Goal: Book appointment/travel/reservation

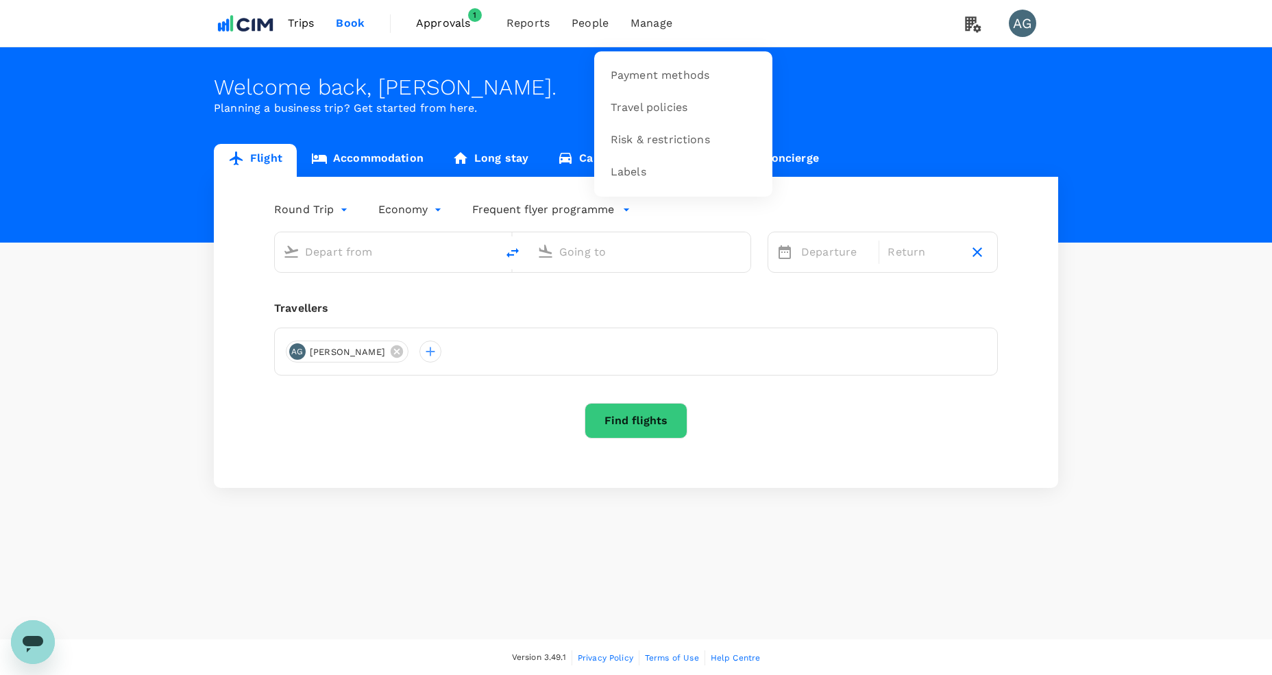
type input "[GEOGRAPHIC_DATA] ([PERSON_NAME])"
type input "[PERSON_NAME][GEOGRAPHIC_DATA][PERSON_NAME] (SYD)"
type input "[GEOGRAPHIC_DATA] ([PERSON_NAME])"
type input "[PERSON_NAME][GEOGRAPHIC_DATA][PERSON_NAME] (SYD)"
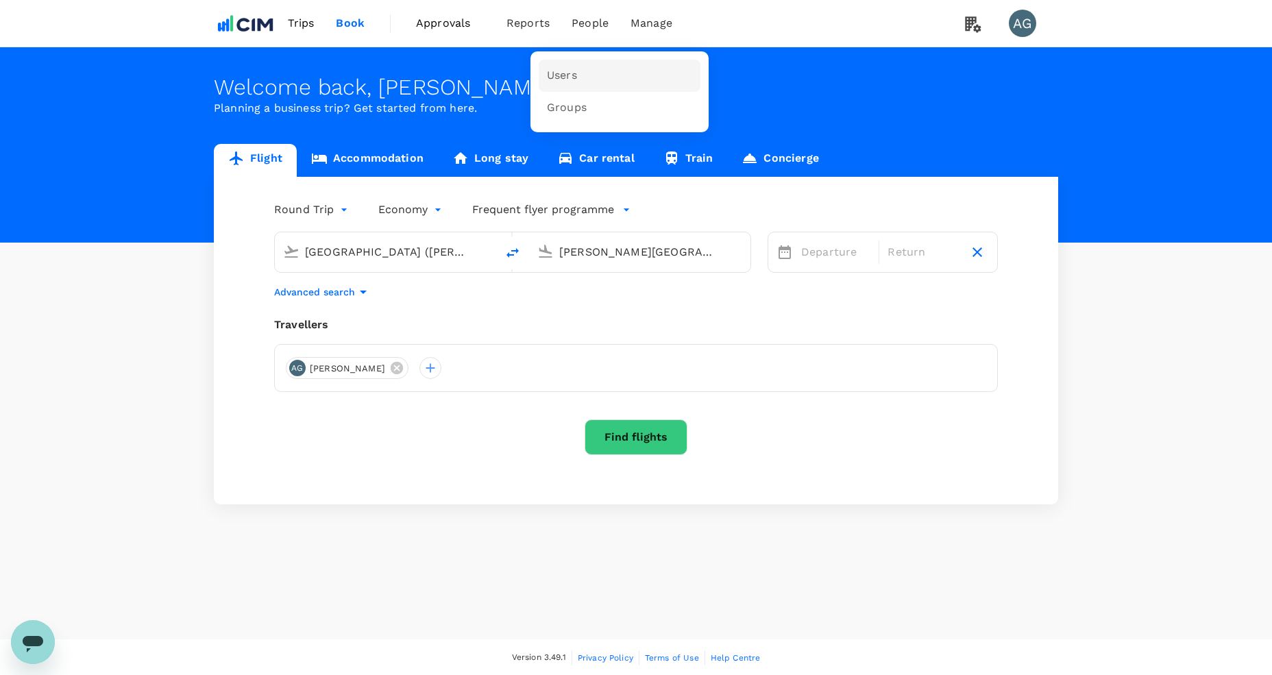
click at [566, 74] on span "Users" at bounding box center [562, 76] width 30 height 16
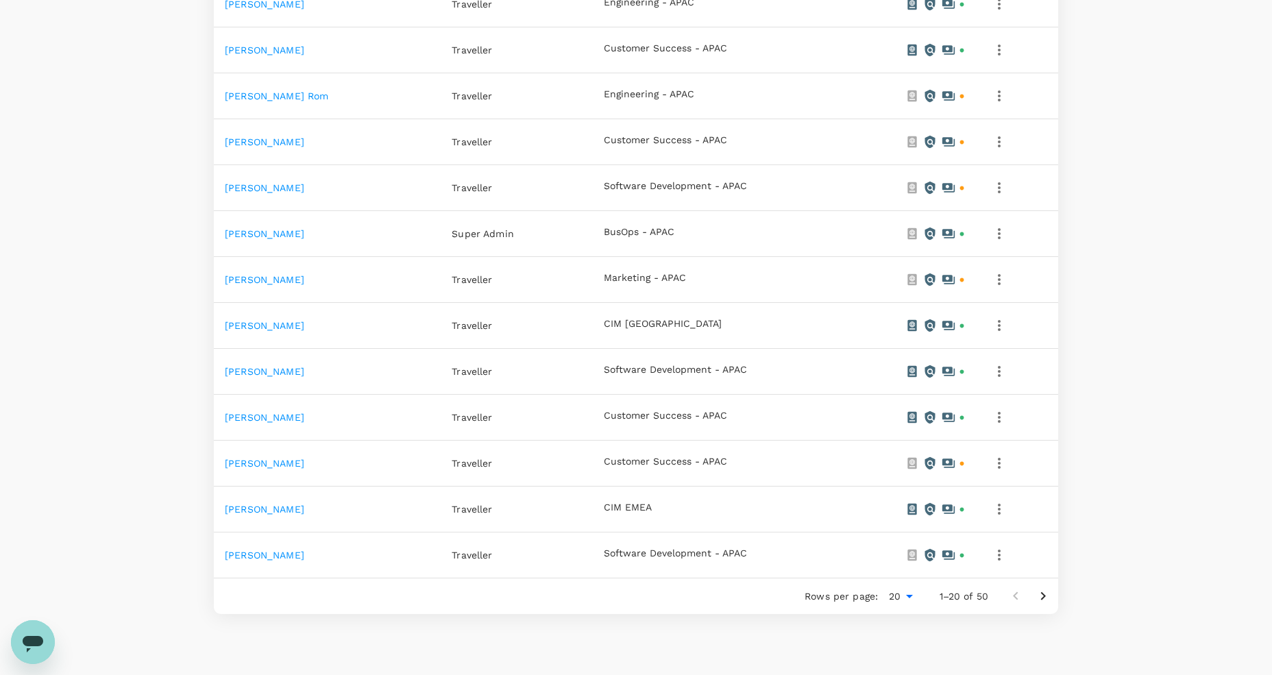
scroll to position [737, 0]
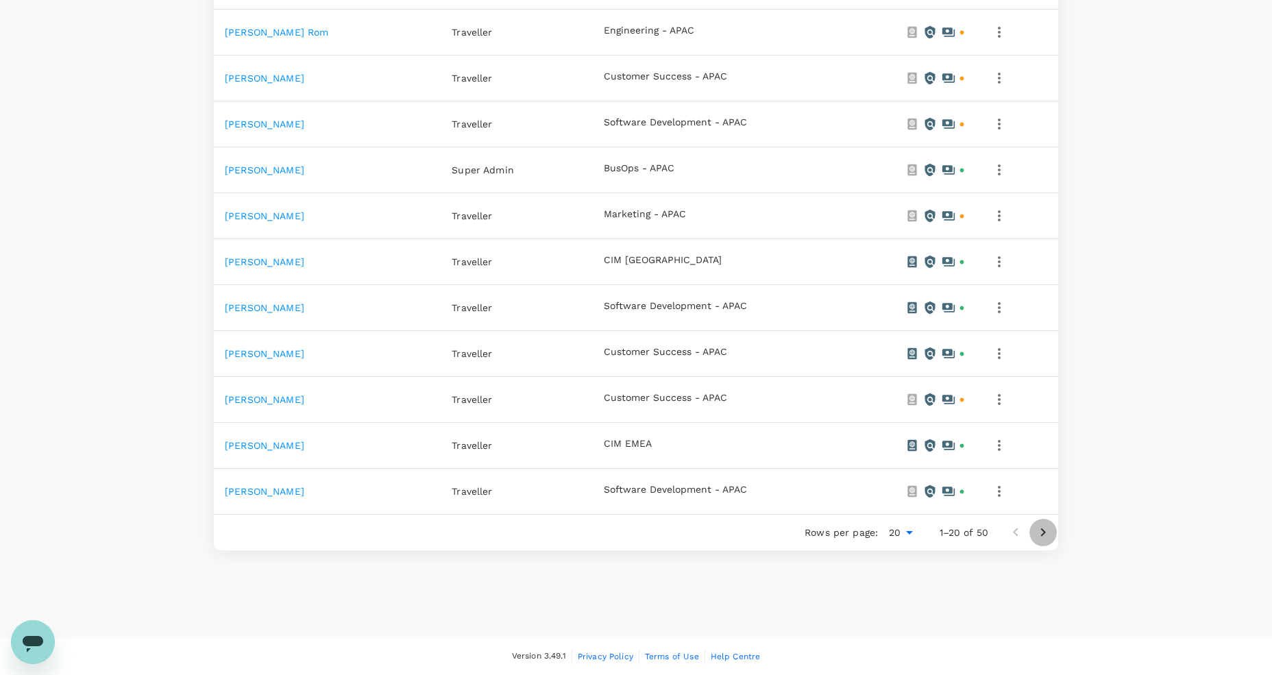
click at [1038, 535] on icon "Go to next page" at bounding box center [1043, 532] width 16 height 16
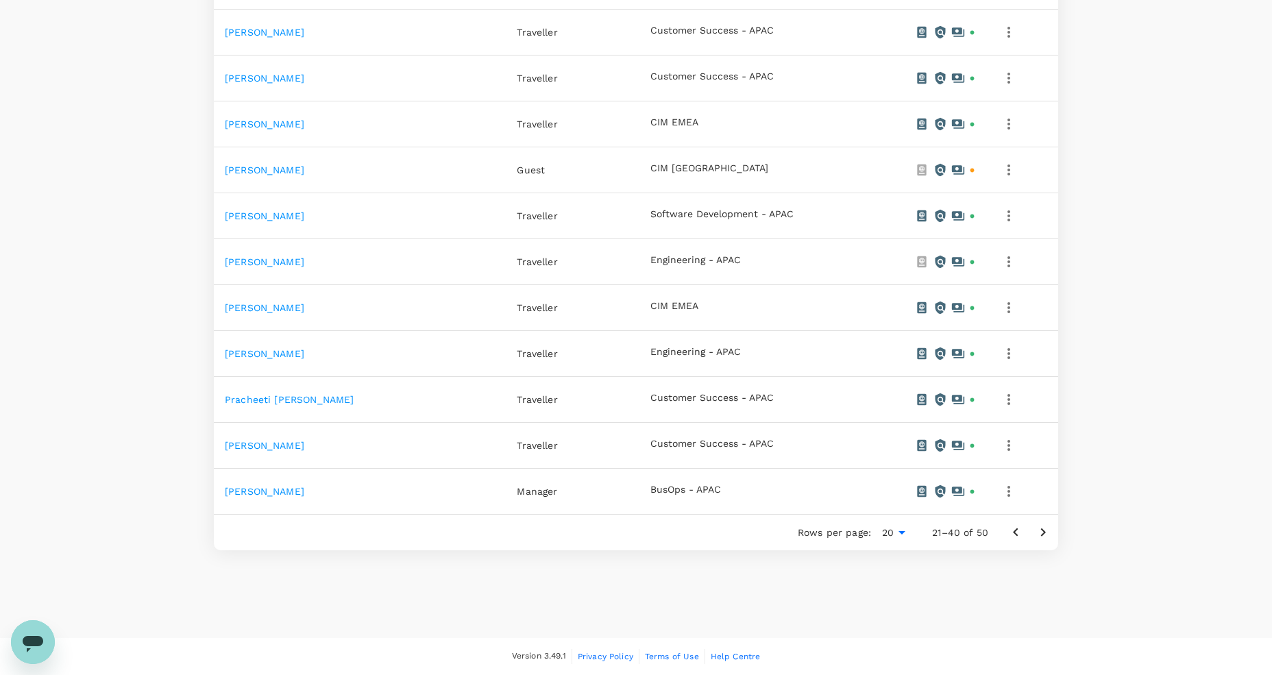
click at [1046, 531] on icon "Go to next page" at bounding box center [1043, 532] width 16 height 16
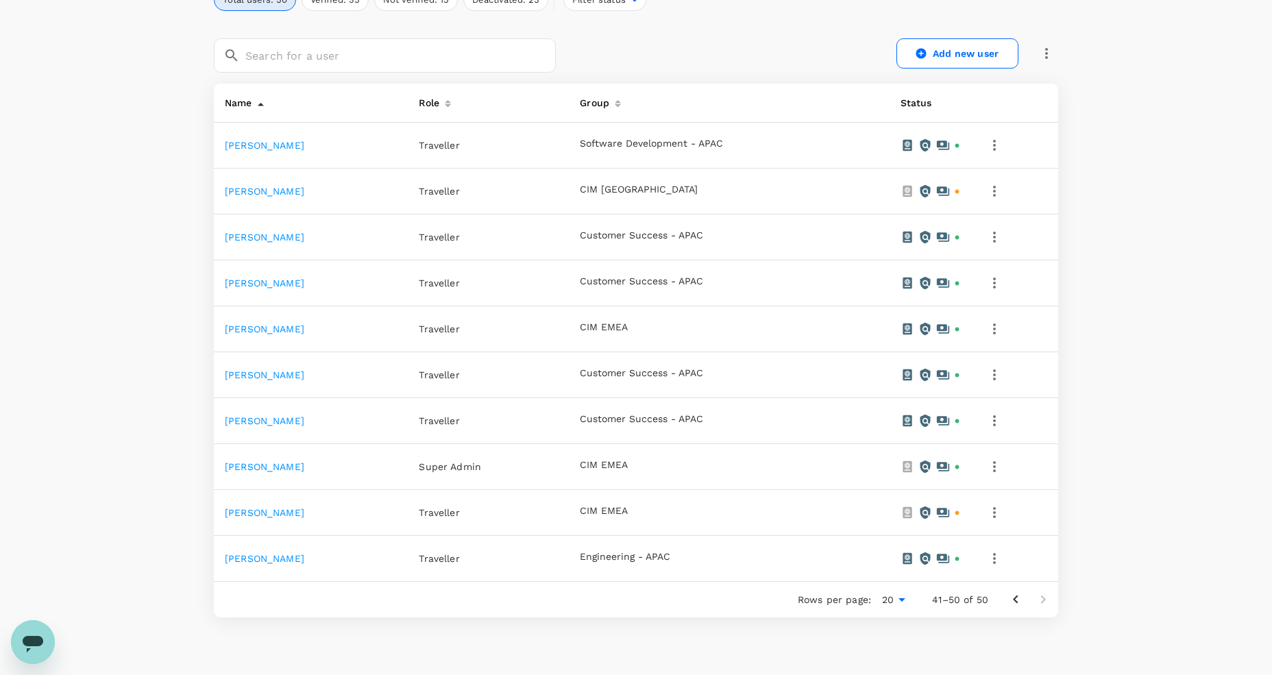
scroll to position [208, 0]
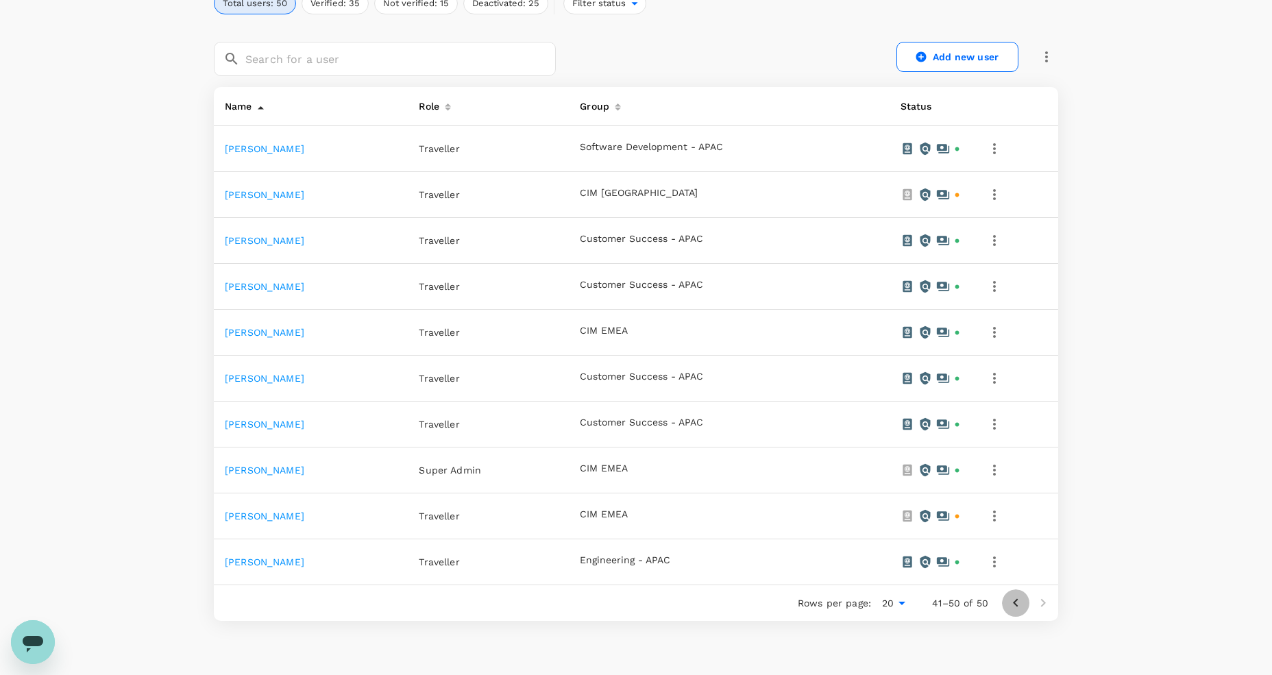
click at [1010, 605] on icon "Go to previous page" at bounding box center [1016, 603] width 16 height 16
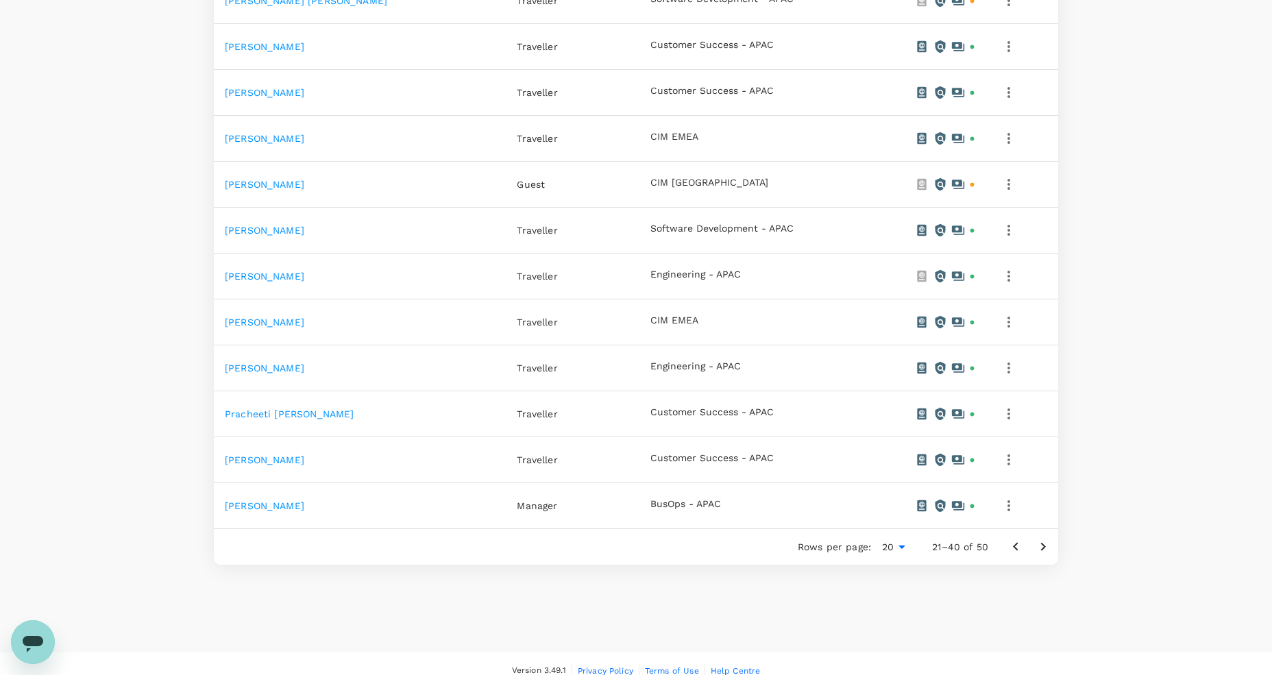
scroll to position [725, 0]
click at [1010, 546] on icon "Go to previous page" at bounding box center [1016, 545] width 16 height 16
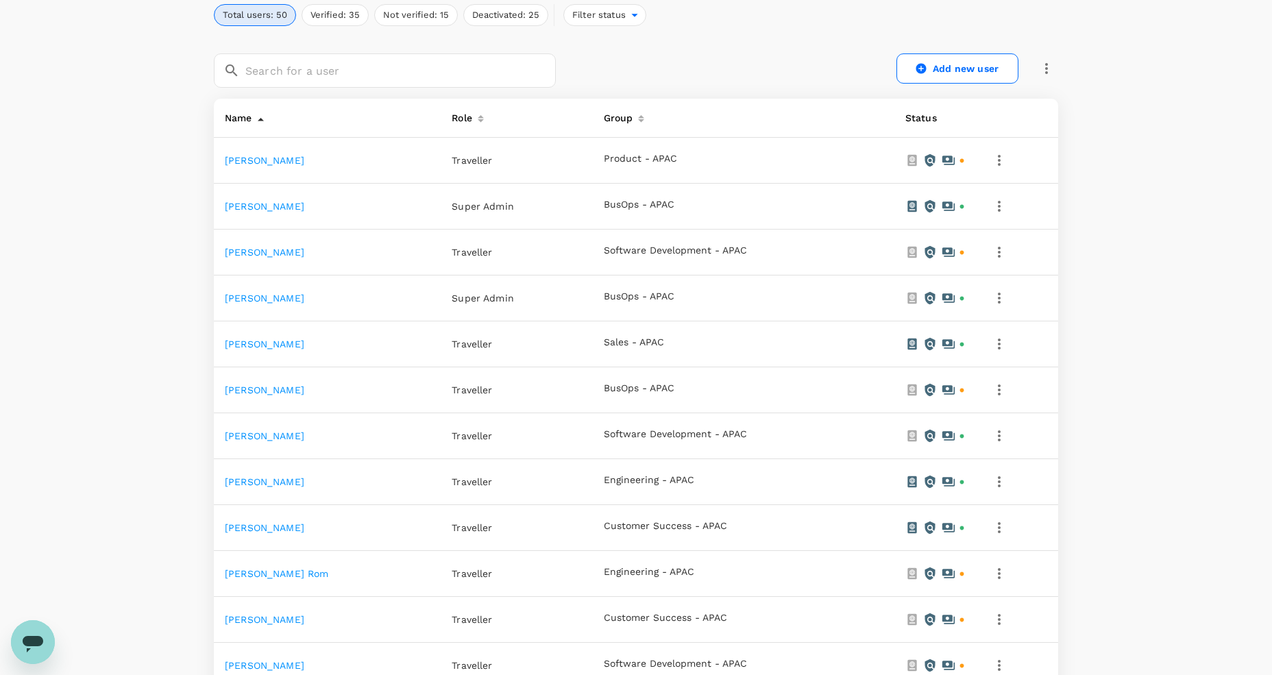
scroll to position [0, 0]
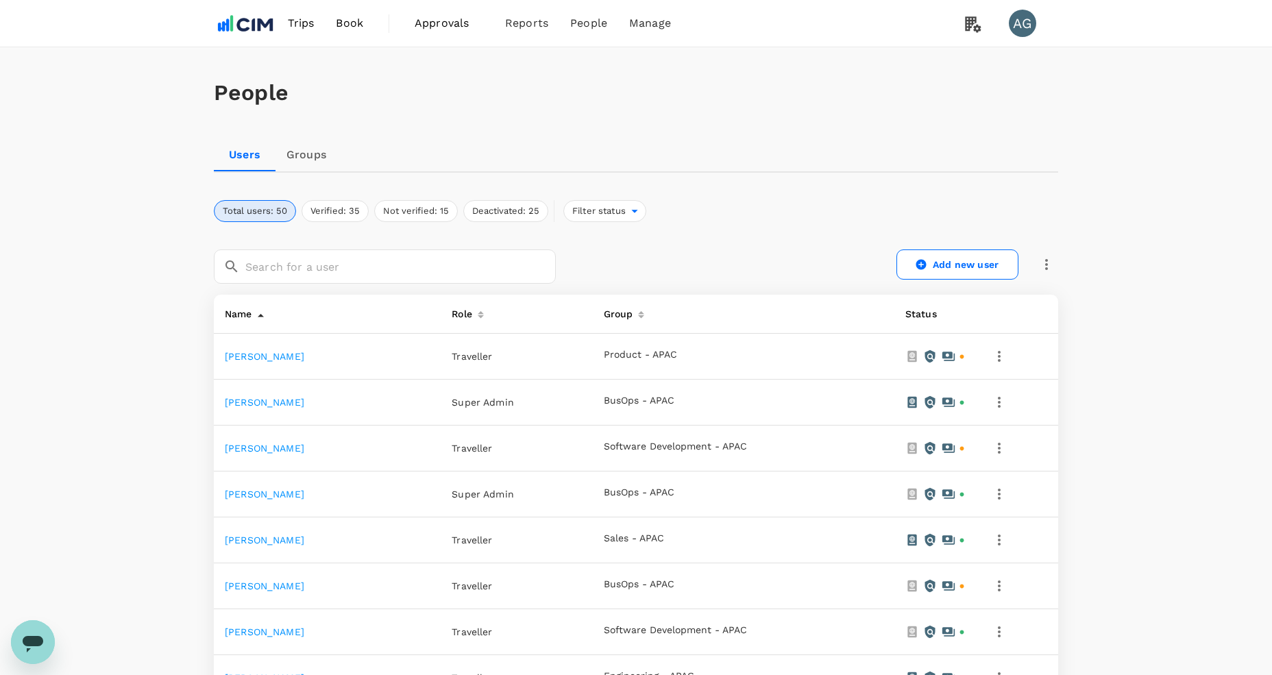
click at [302, 21] on span "Trips" at bounding box center [301, 23] width 27 height 16
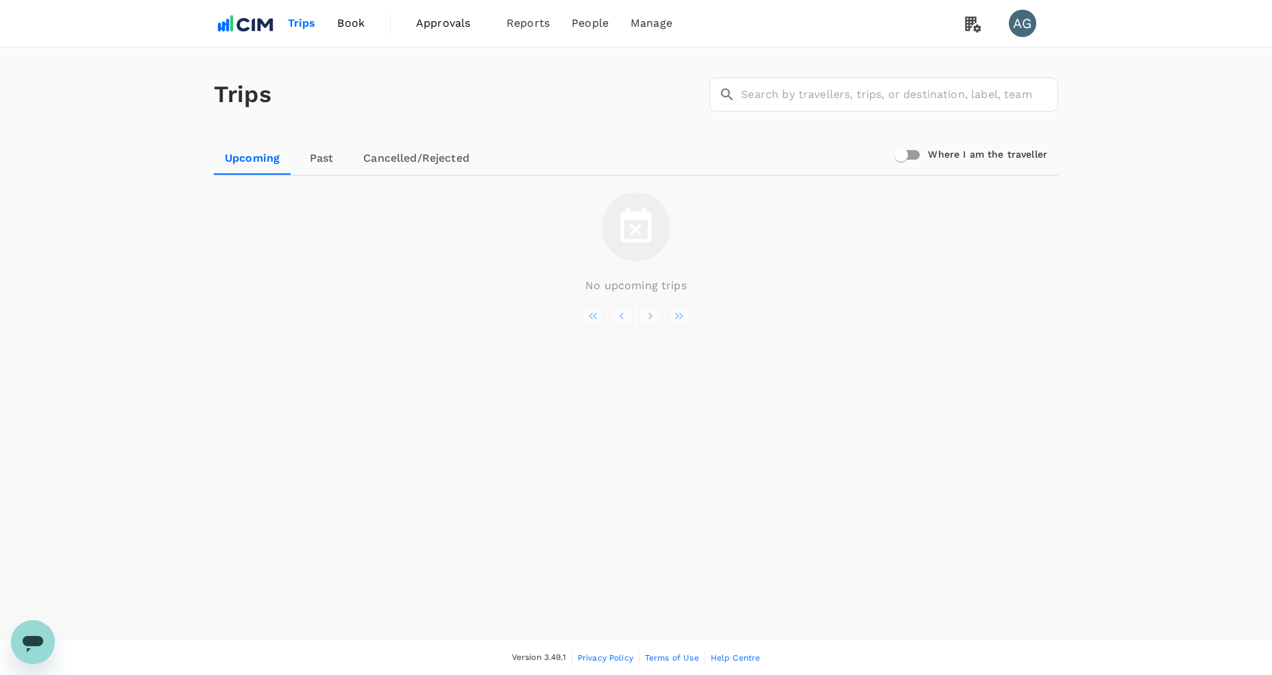
click at [352, 19] on span "Book" at bounding box center [350, 23] width 27 height 16
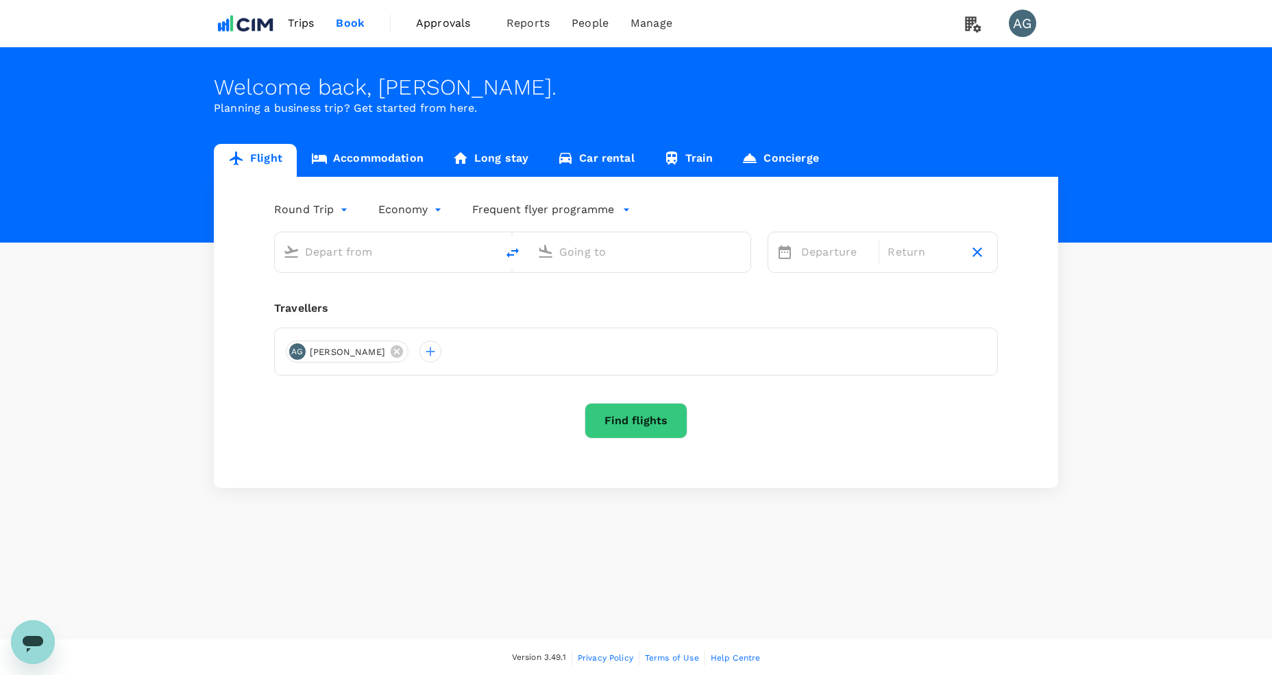
type input "[GEOGRAPHIC_DATA] ([PERSON_NAME])"
type input "[PERSON_NAME][GEOGRAPHIC_DATA][PERSON_NAME] (SYD)"
type input "[GEOGRAPHIC_DATA] ([PERSON_NAME])"
type input "[PERSON_NAME][GEOGRAPHIC_DATA][PERSON_NAME] (SYD)"
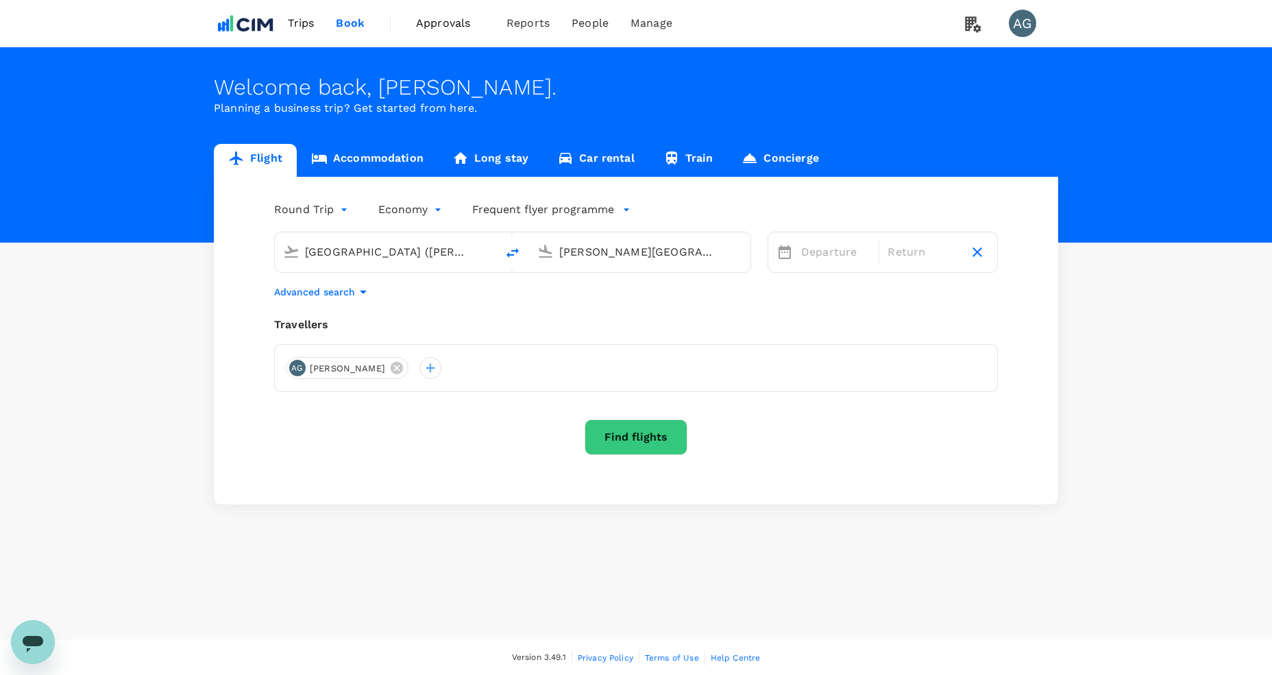
click at [397, 158] on link "Accommodation" at bounding box center [367, 160] width 141 height 33
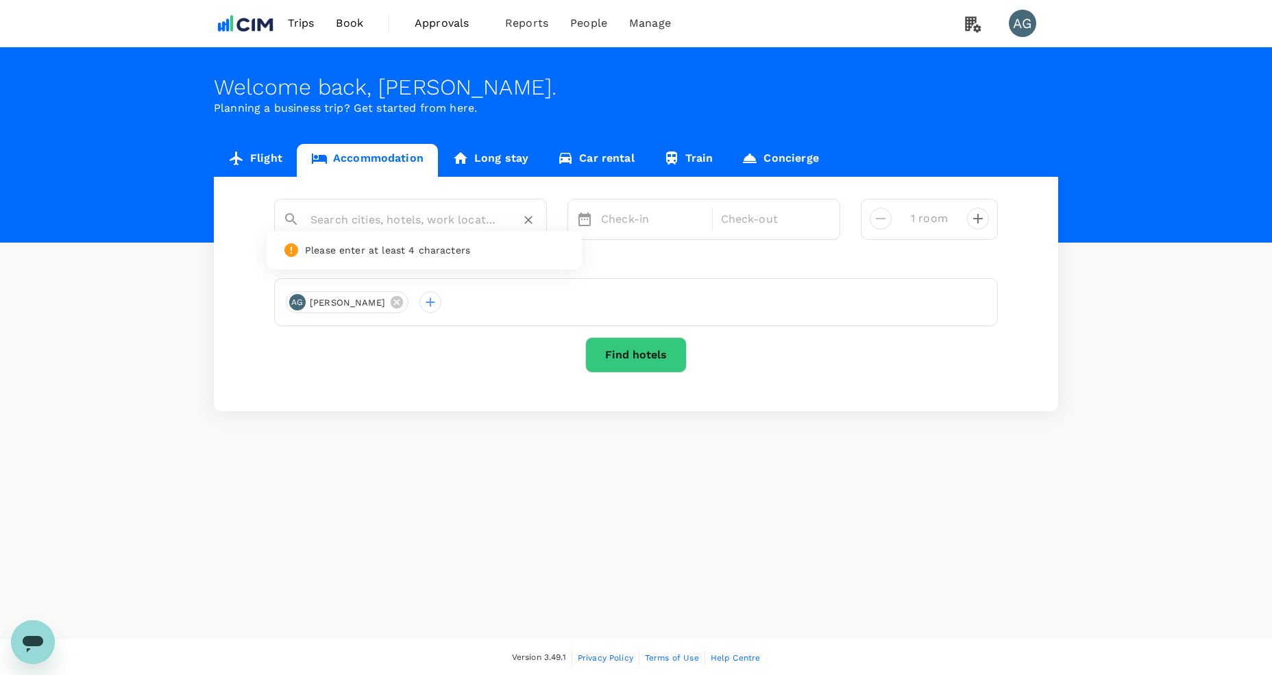
click at [437, 223] on input "text" at bounding box center [404, 219] width 189 height 21
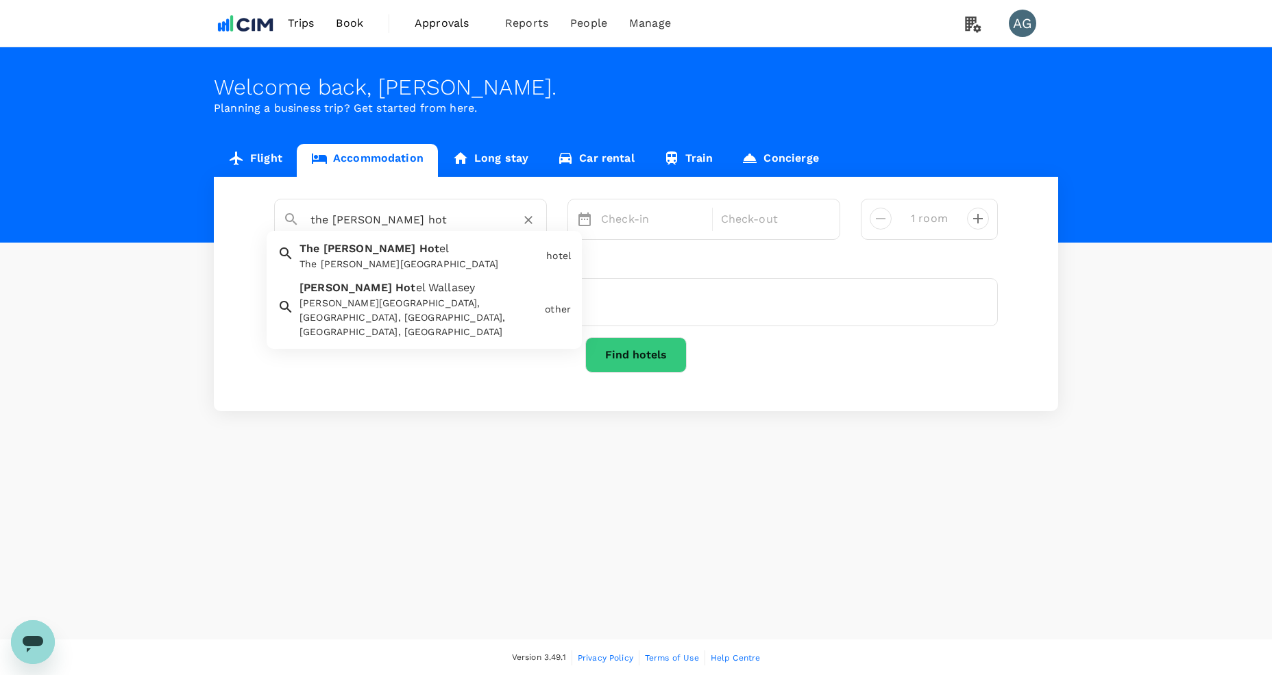
click at [428, 249] on div "The [PERSON_NAME] Hot el The [PERSON_NAME][GEOGRAPHIC_DATA]" at bounding box center [417, 253] width 247 height 36
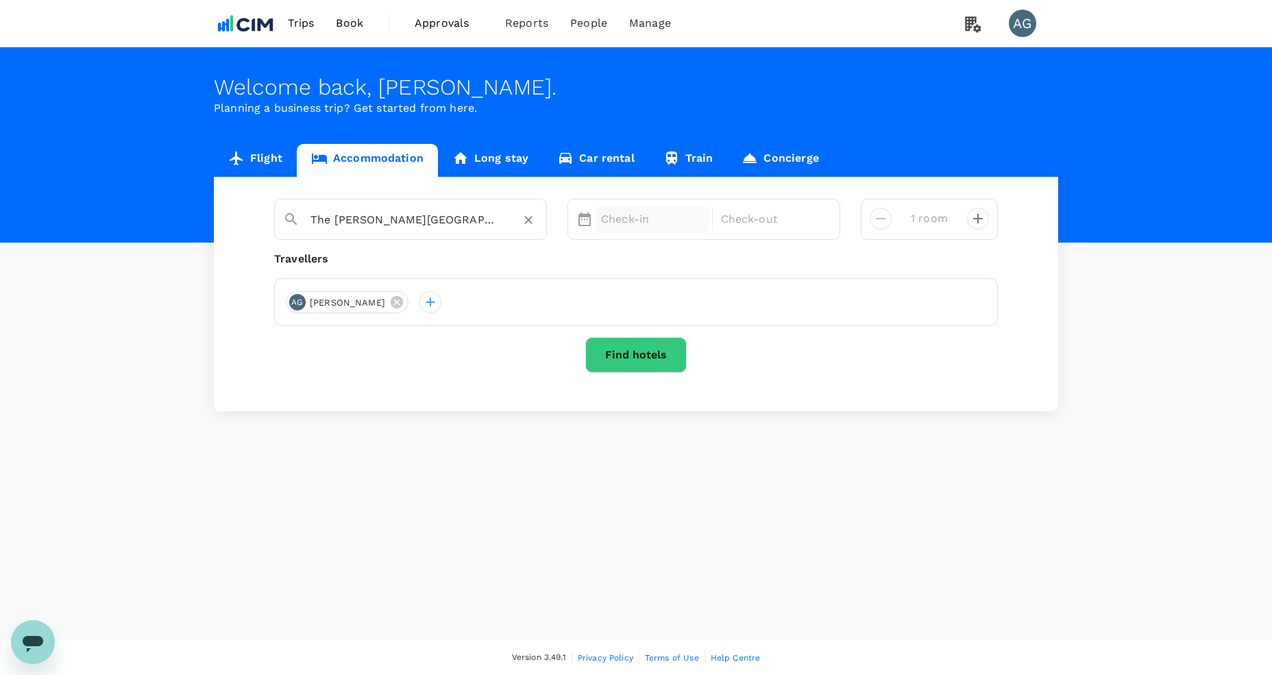
type input "The [PERSON_NAME][GEOGRAPHIC_DATA]"
click at [650, 212] on p "Check-in" at bounding box center [652, 219] width 103 height 16
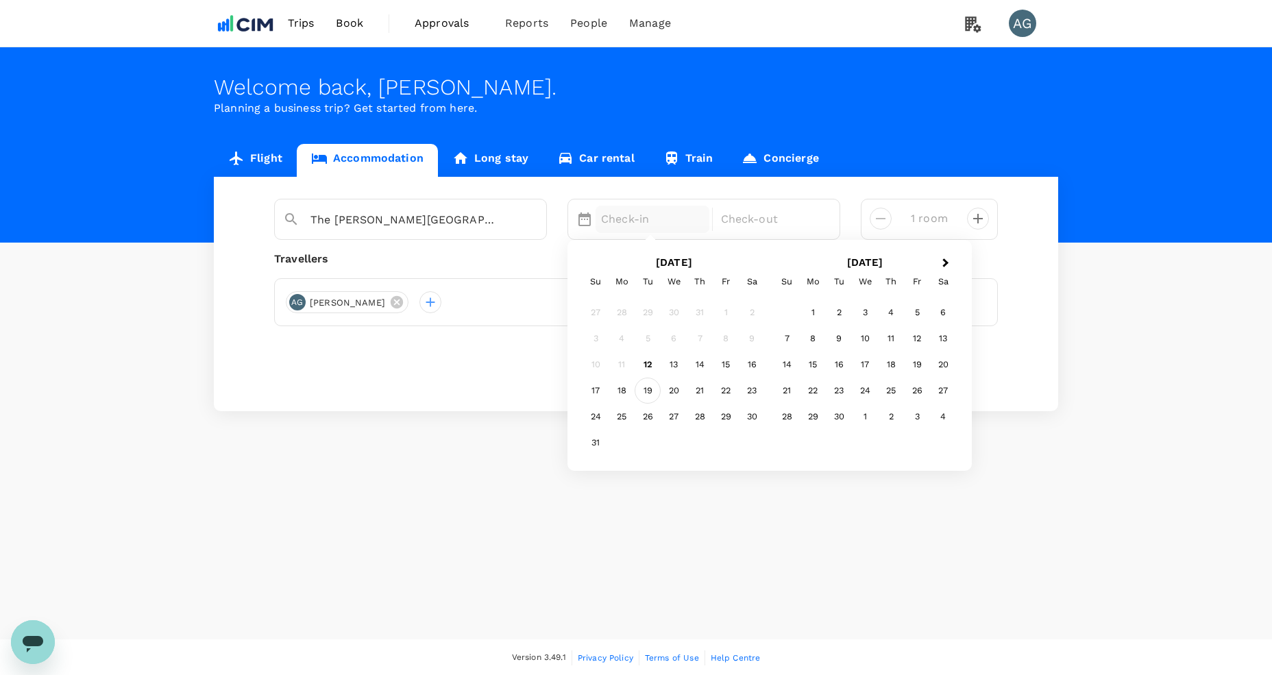
click at [653, 392] on div "19" at bounding box center [648, 391] width 26 height 26
click at [672, 393] on div "20" at bounding box center [674, 391] width 26 height 26
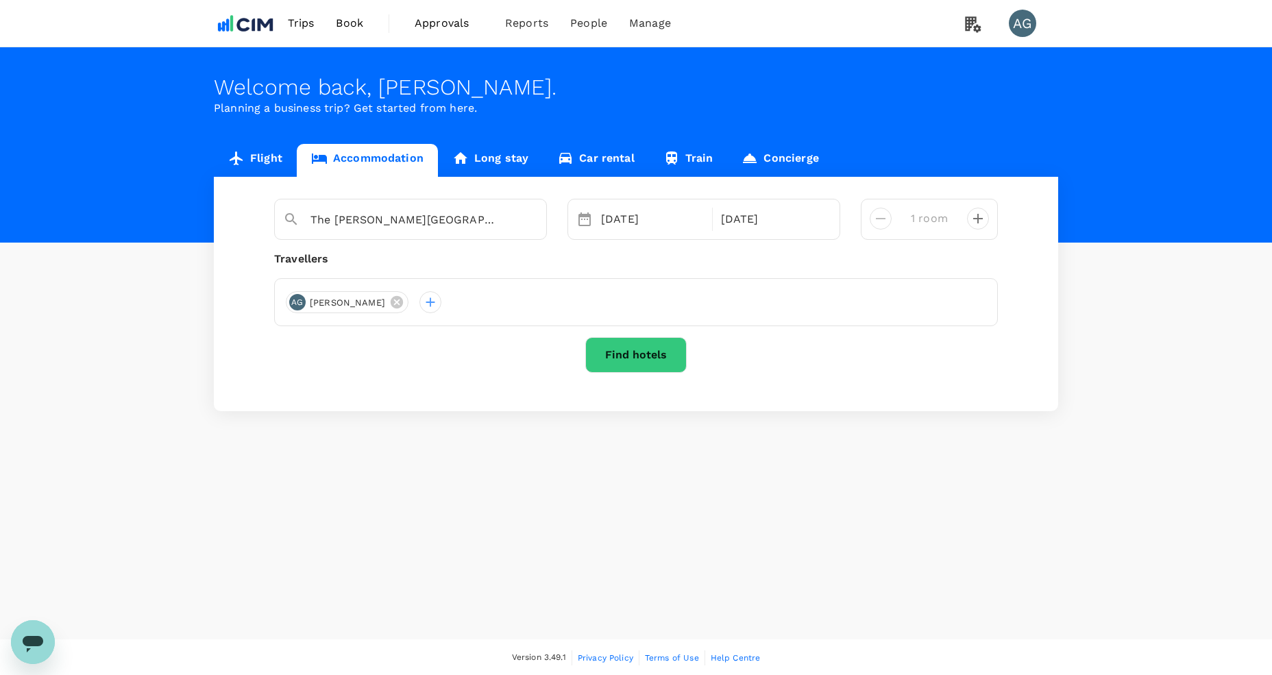
click at [649, 359] on button "Find hotels" at bounding box center [635, 355] width 101 height 36
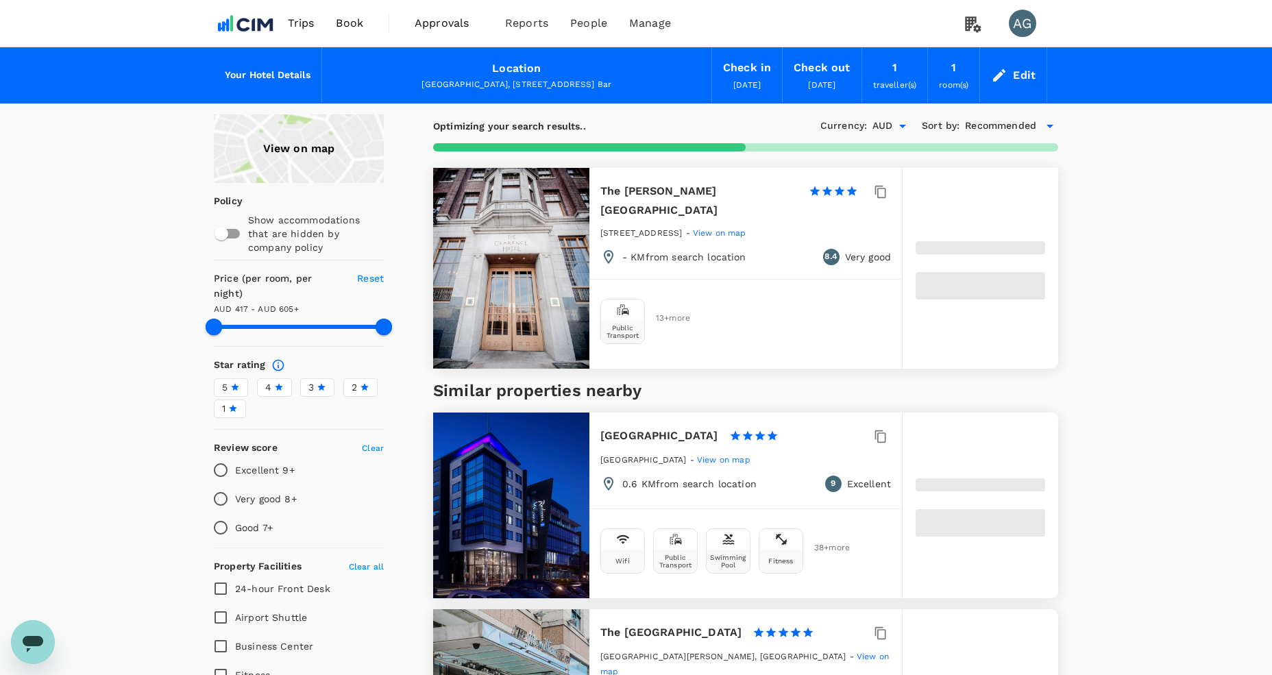
type input "604.16"
type input "417.18"
type input "604.18"
type input "55.18"
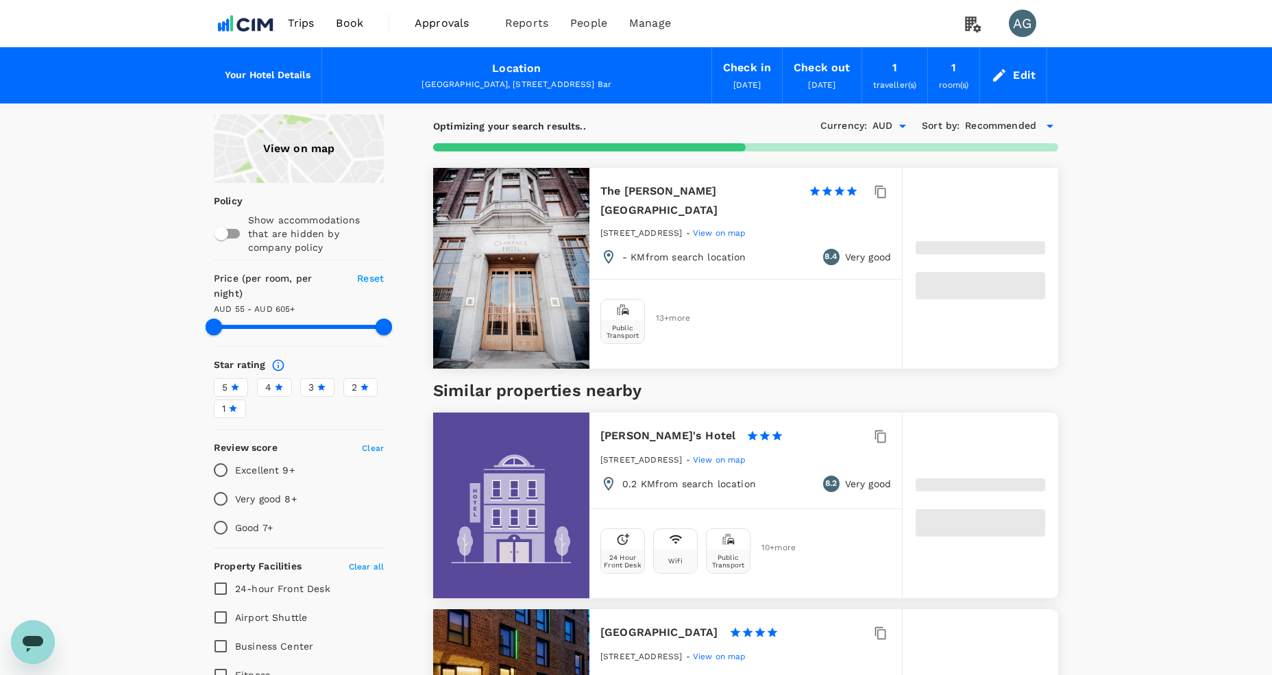
type input "603.79"
type input "52.79"
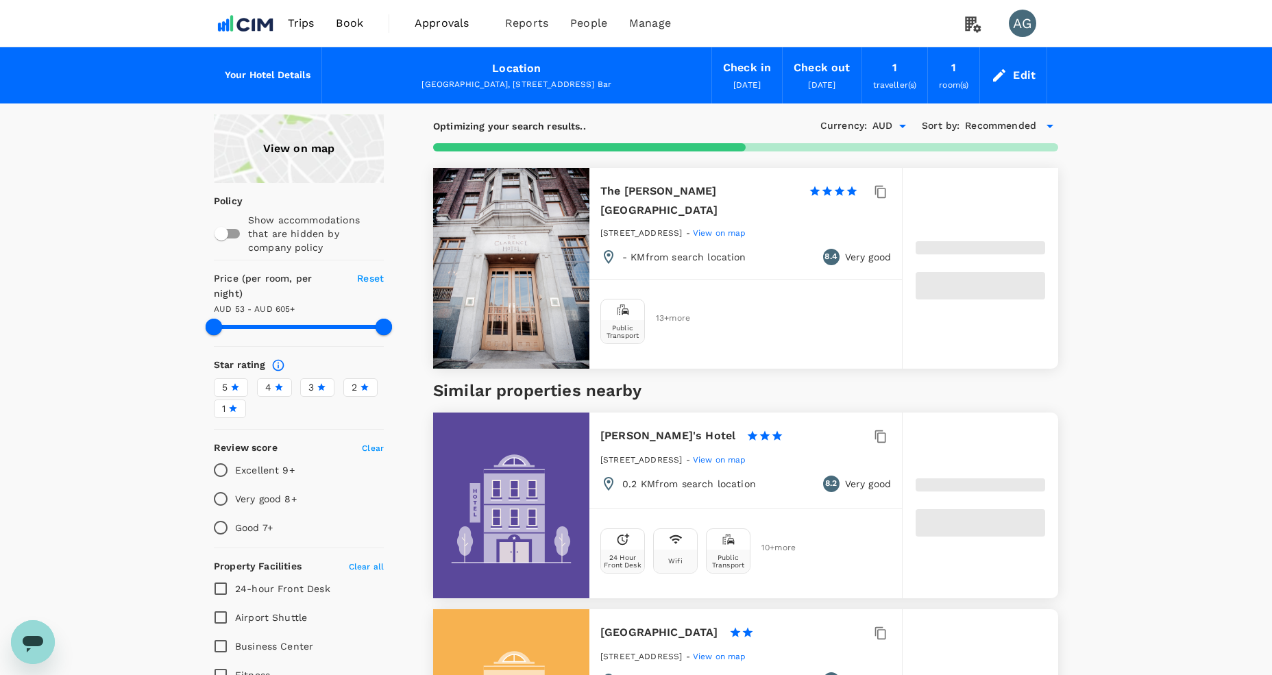
type input "604.65"
type input "44.65"
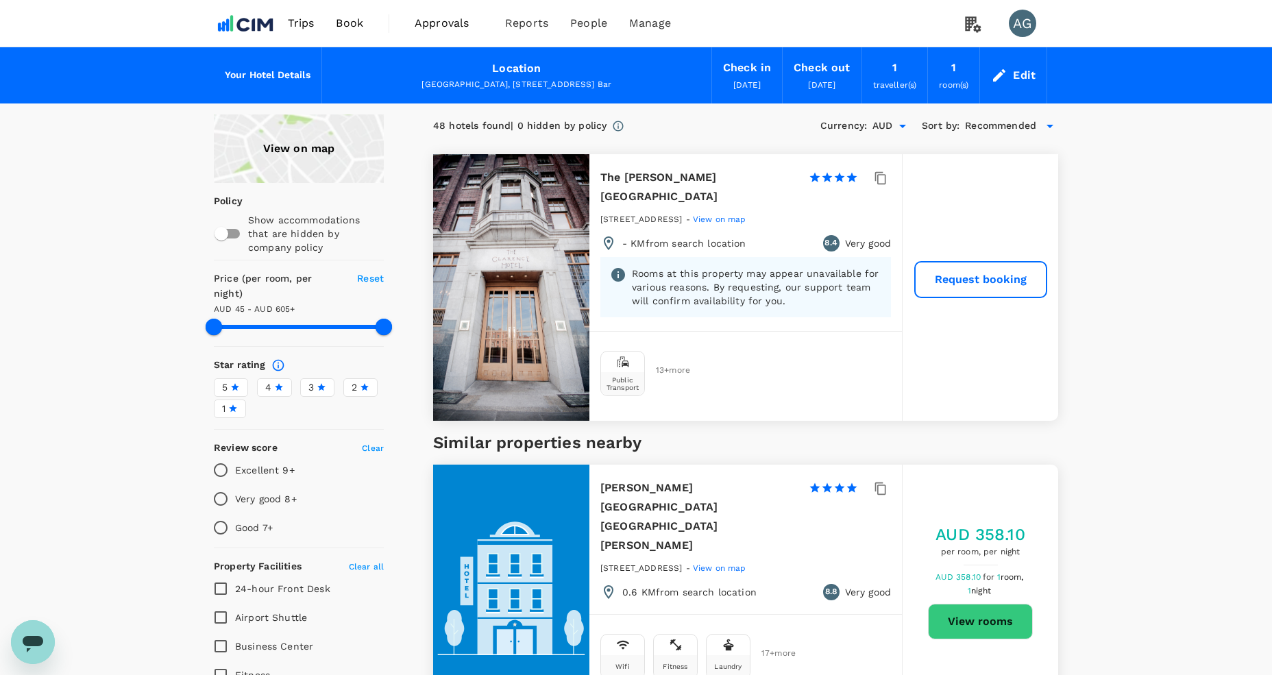
type input "604.65"
click at [1027, 75] on div "Edit" at bounding box center [1024, 75] width 23 height 19
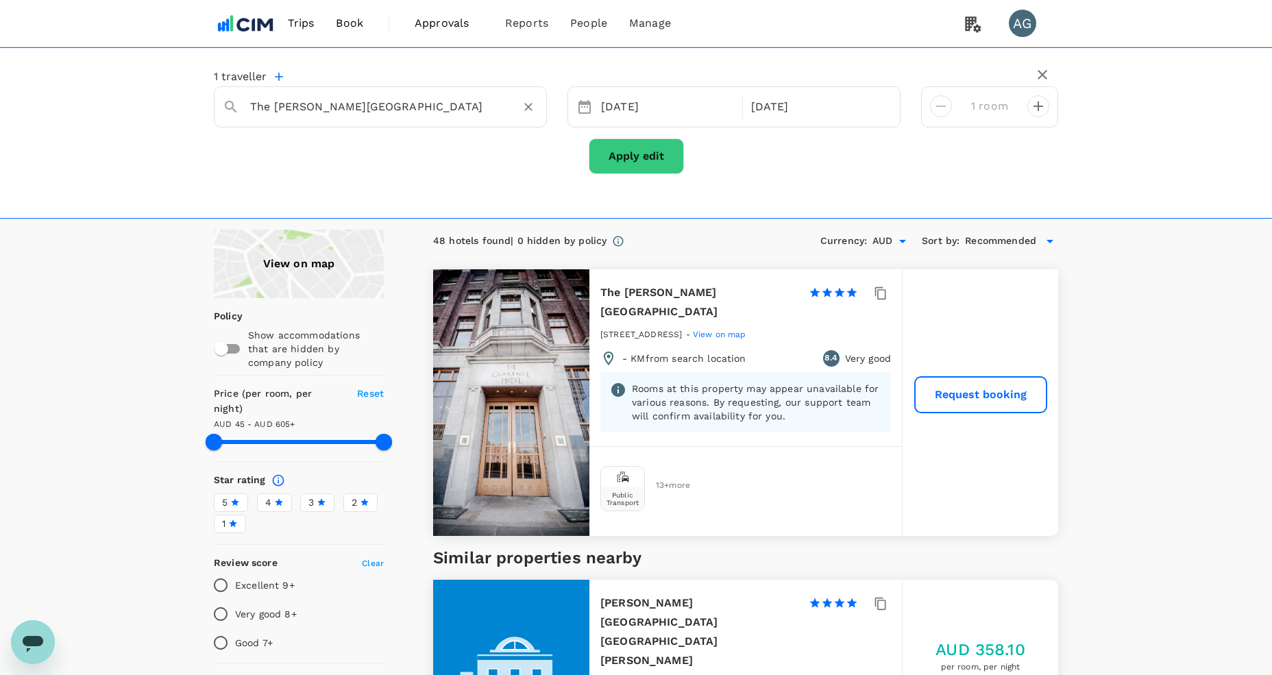
click at [437, 112] on input "The [PERSON_NAME][GEOGRAPHIC_DATA]" at bounding box center [374, 106] width 249 height 21
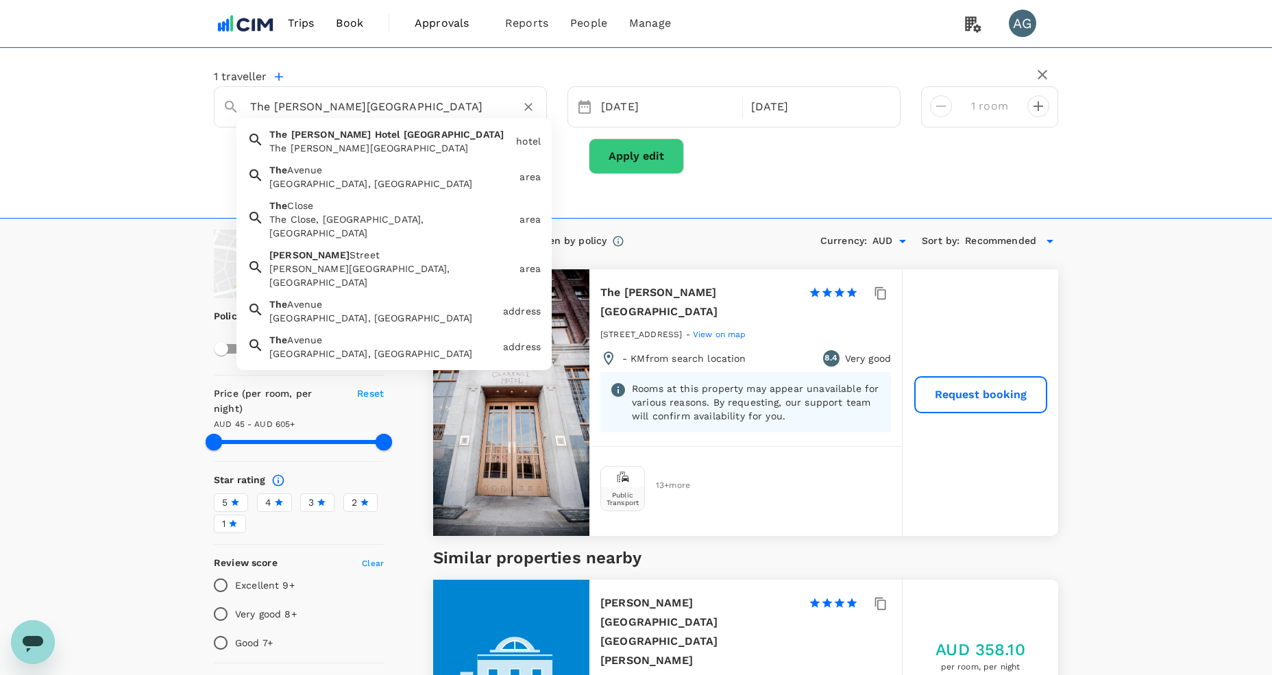
click at [391, 147] on div "The [PERSON_NAME][GEOGRAPHIC_DATA]" at bounding box center [389, 148] width 241 height 14
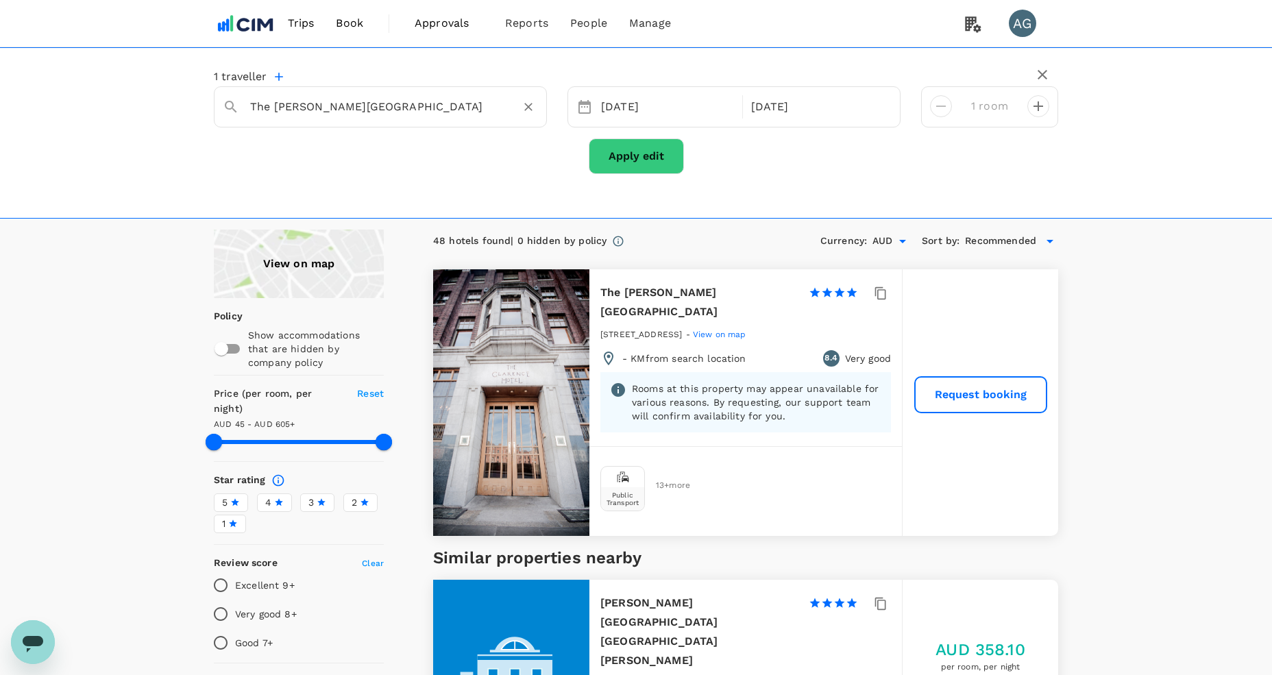
type input "The [PERSON_NAME][GEOGRAPHIC_DATA]"
click at [614, 149] on button "Apply edit" at bounding box center [636, 156] width 95 height 36
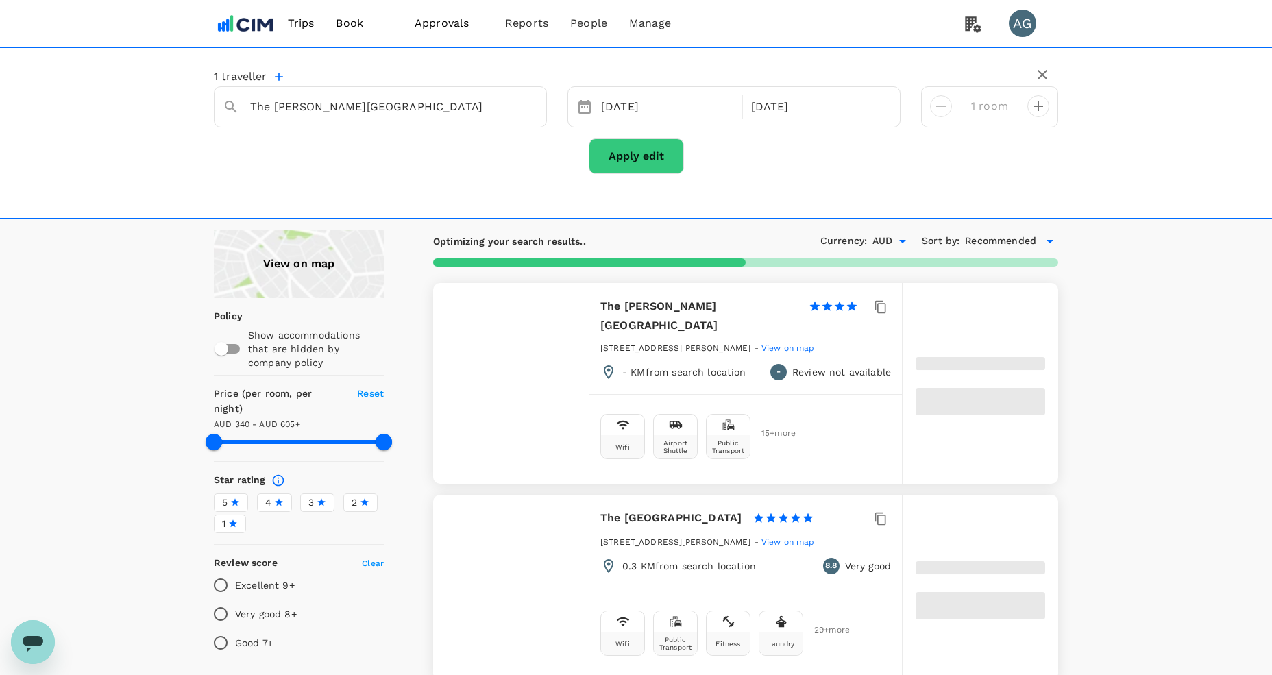
type input "604.03"
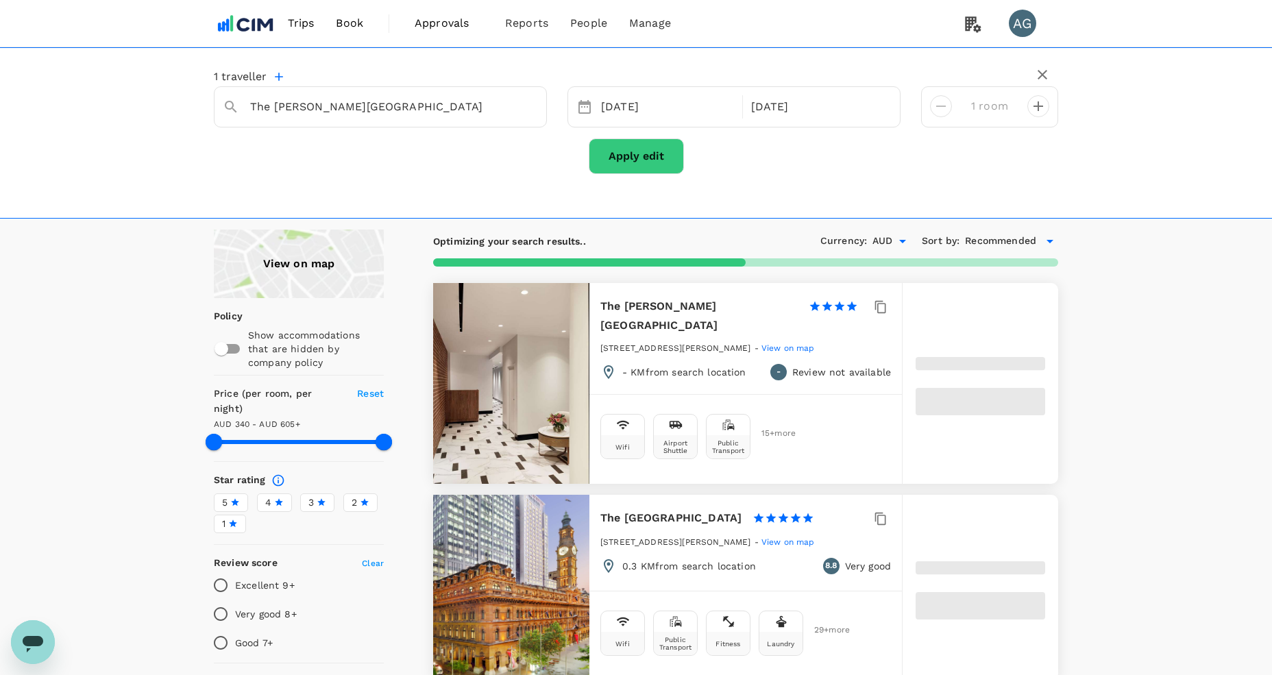
type input "340.41"
type input "604.41"
type input "232.41"
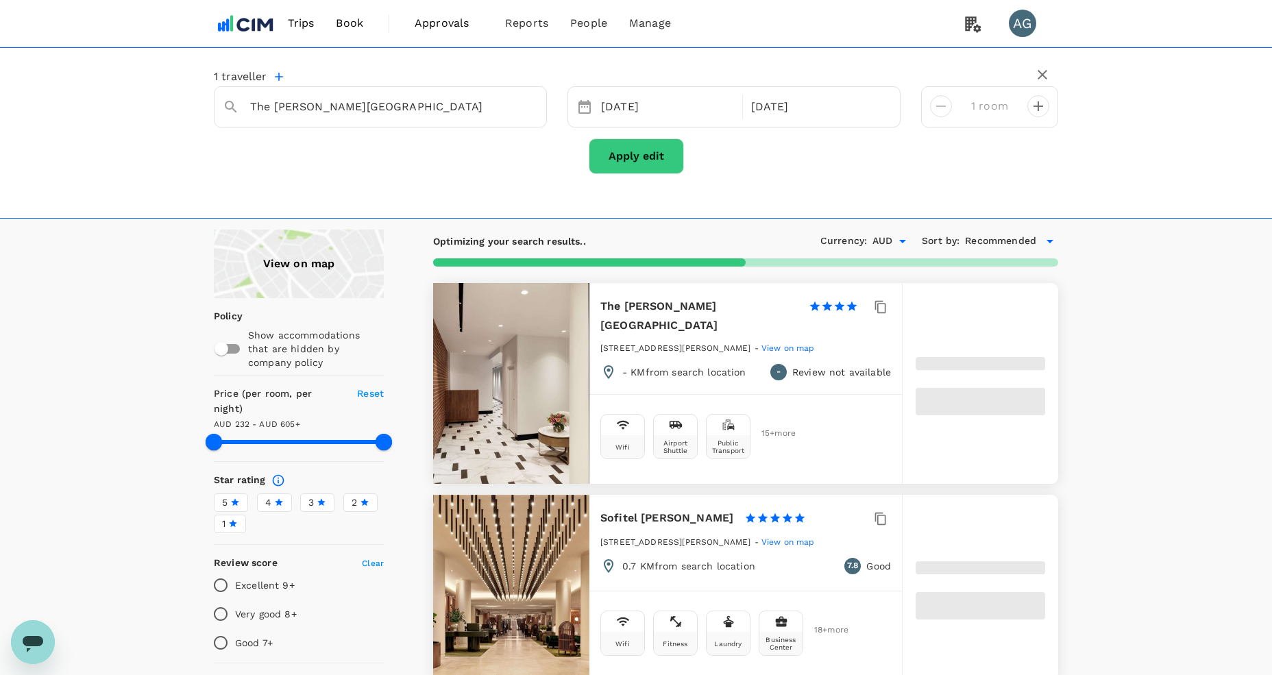
type input "604.22"
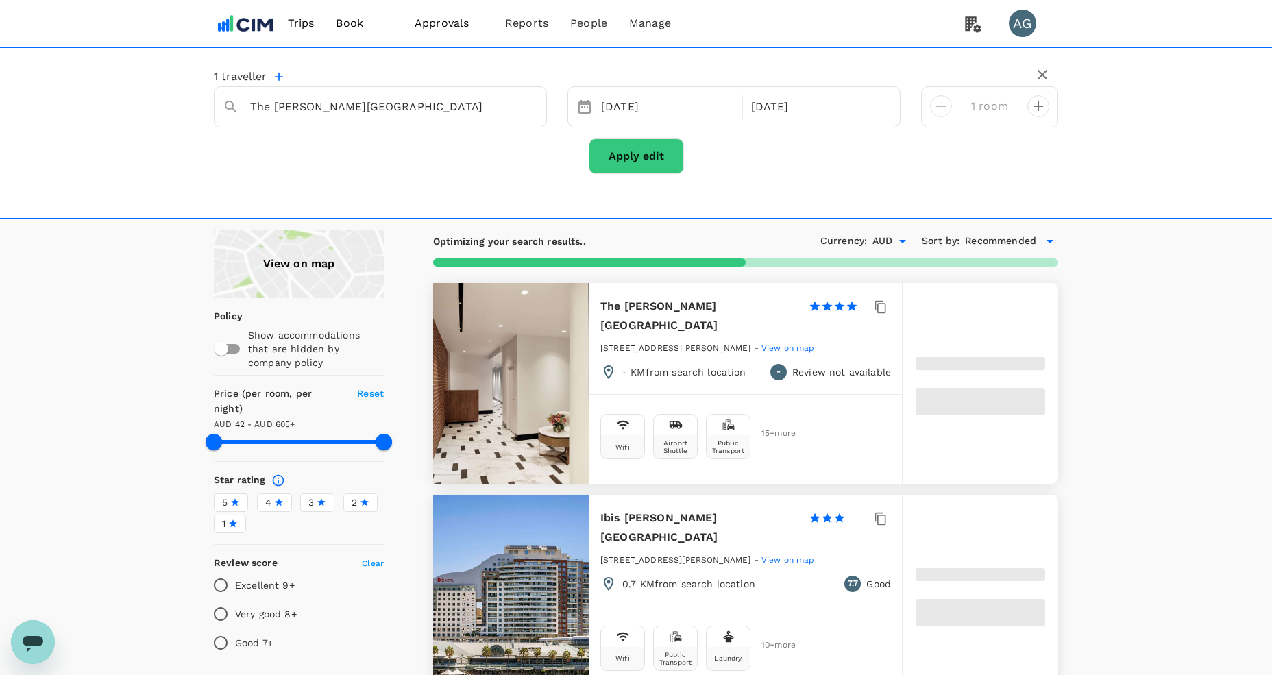
type input "42.22"
type input "604.22"
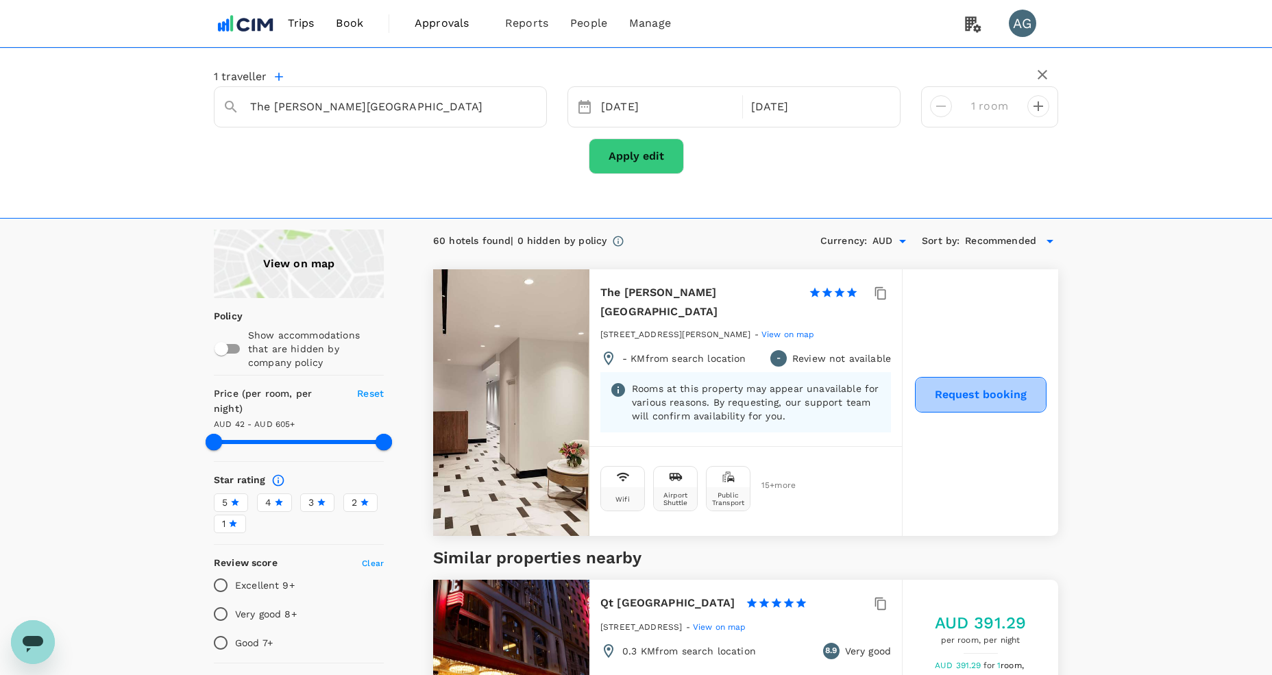
click at [941, 384] on button "Request booking" at bounding box center [981, 395] width 132 height 36
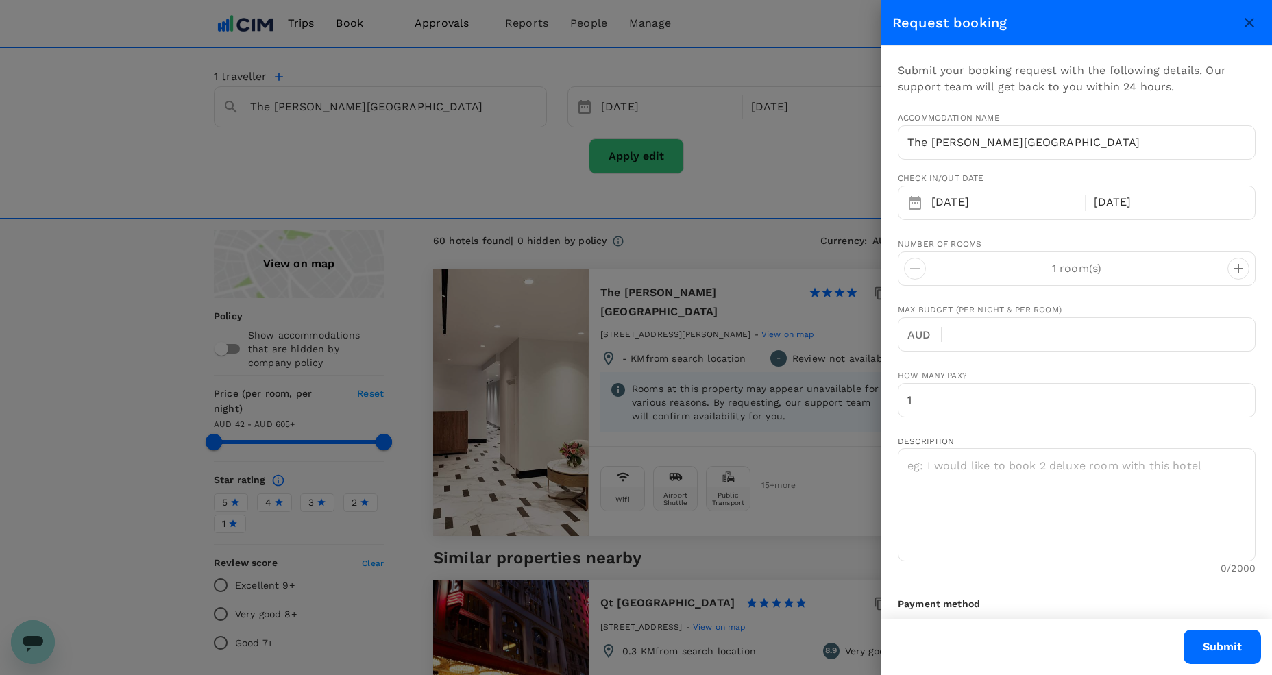
type input "[PERSON_NAME][EMAIL_ADDRESS][PERSON_NAME][DOMAIN_NAME]"
type input "61"
type input "0402520668"
click at [1254, 23] on icon "close" at bounding box center [1249, 22] width 16 height 16
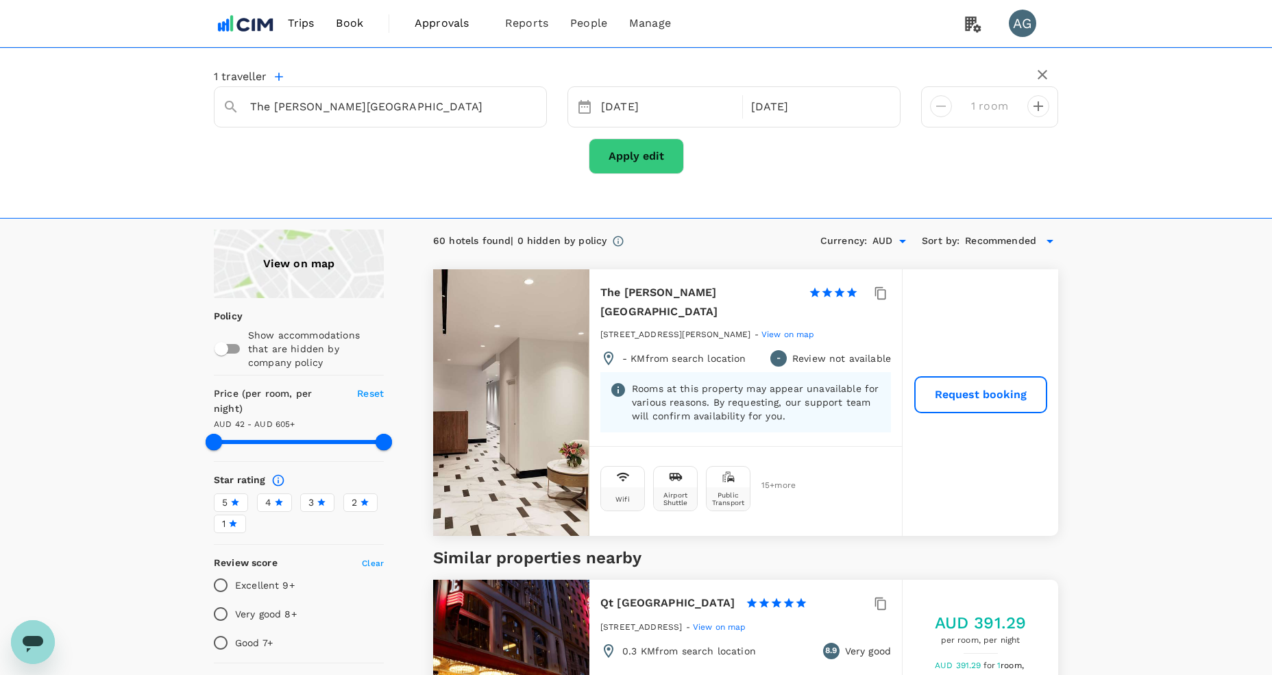
type input "604.22"
